Goal: Transaction & Acquisition: Download file/media

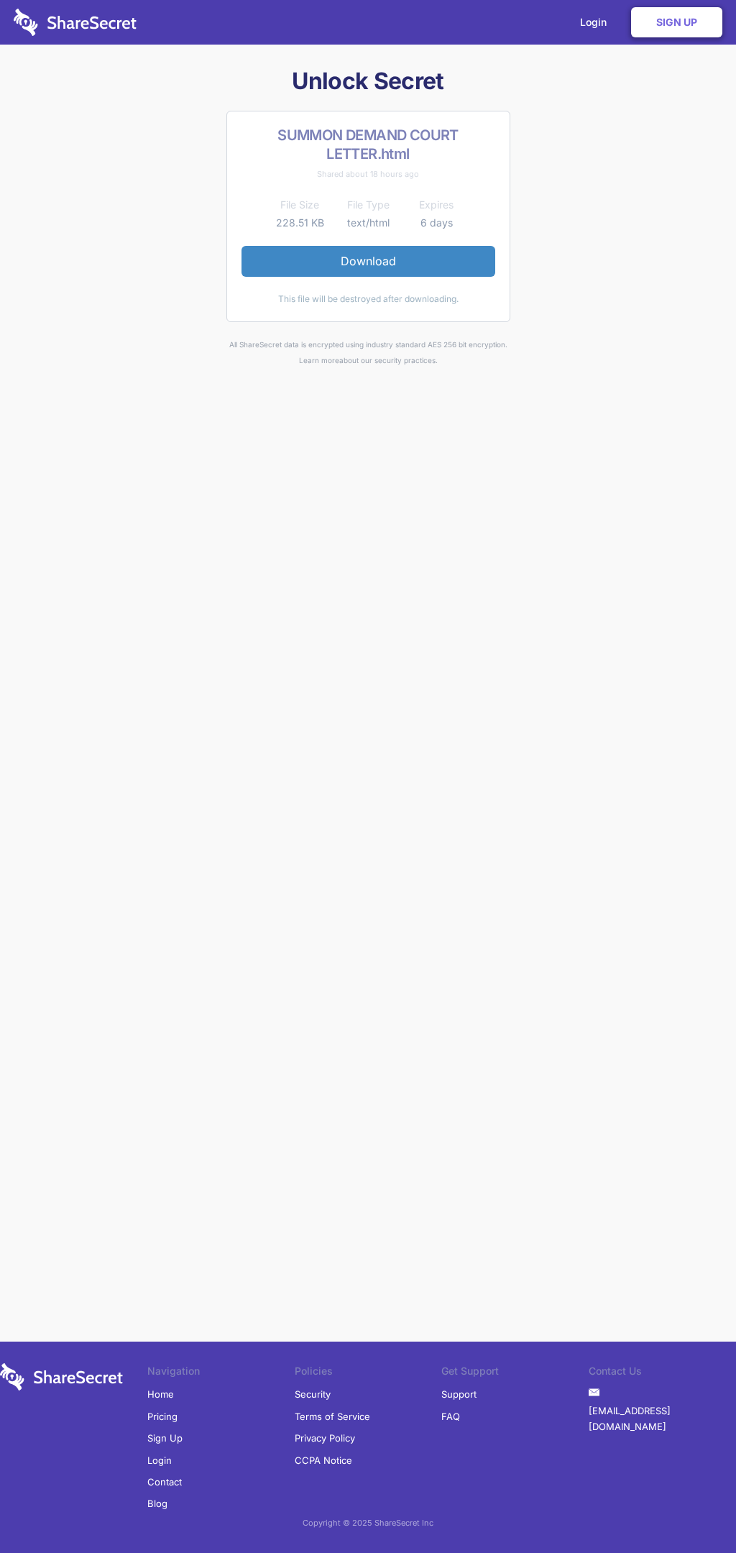
click at [368, 261] on link "Download" at bounding box center [369, 261] width 254 height 30
